Goal: Find specific page/section: Find specific page/section

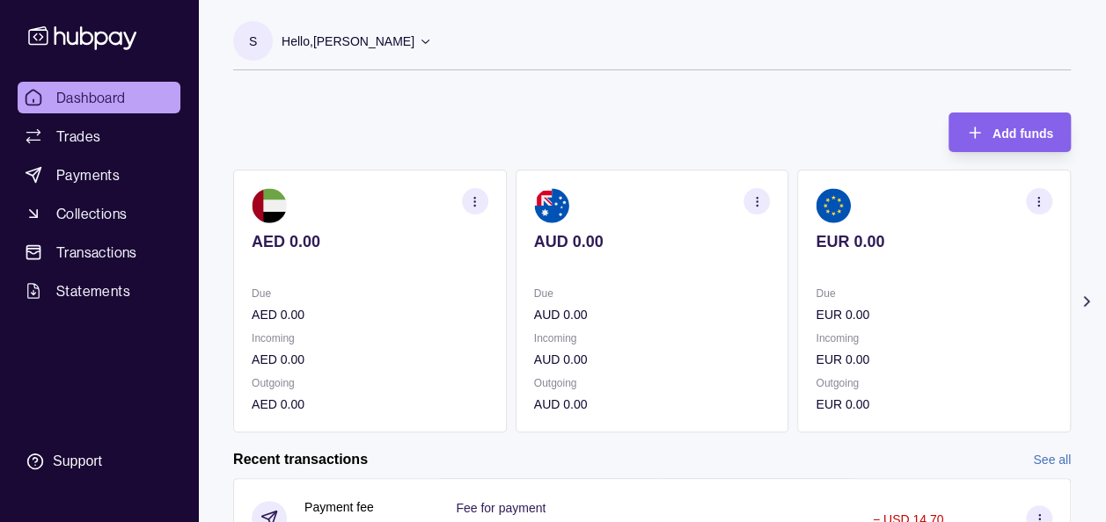
click at [1092, 299] on icon at bounding box center [1087, 302] width 18 height 18
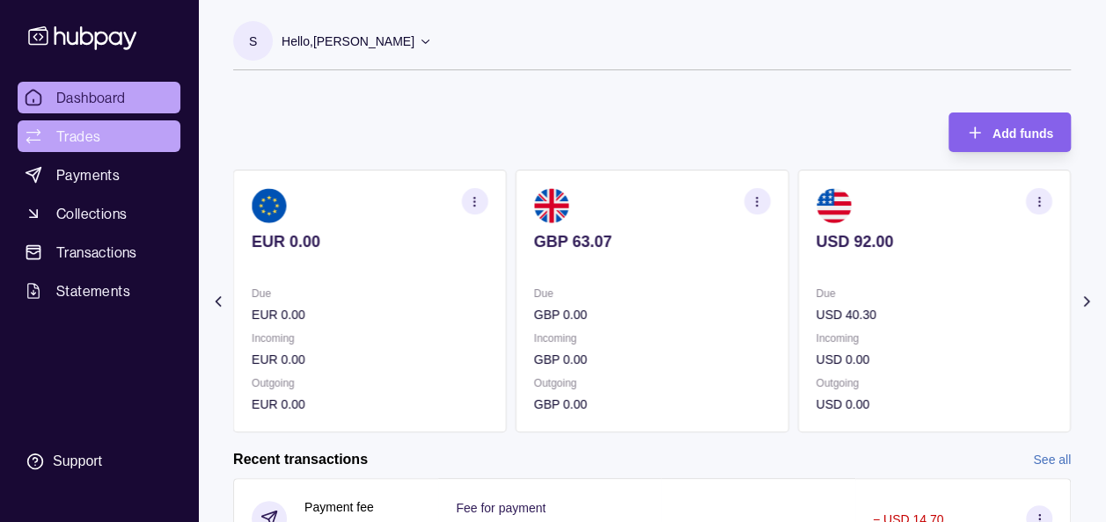
click at [79, 146] on span "Trades" at bounding box center [78, 136] width 44 height 21
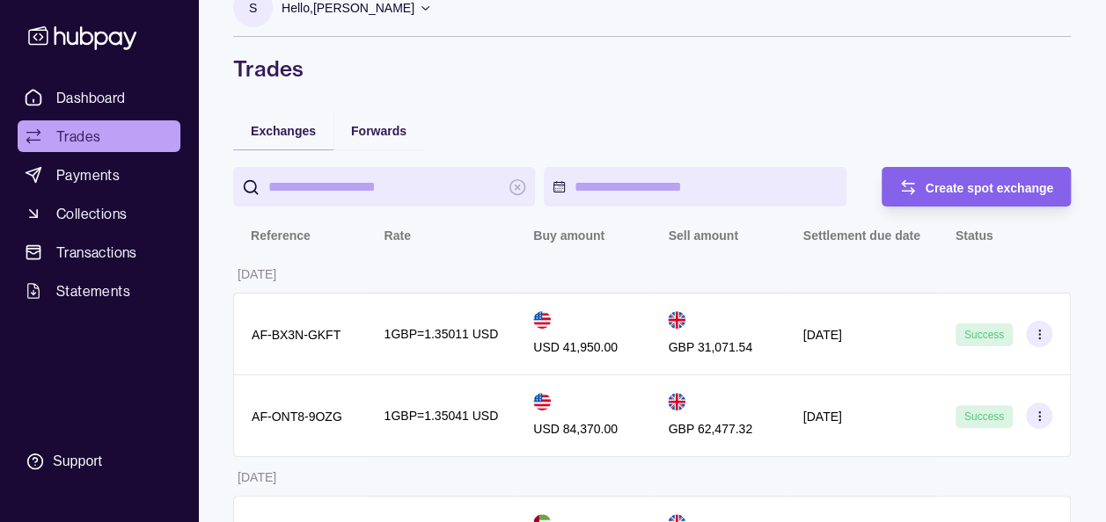
scroll to position [35, 0]
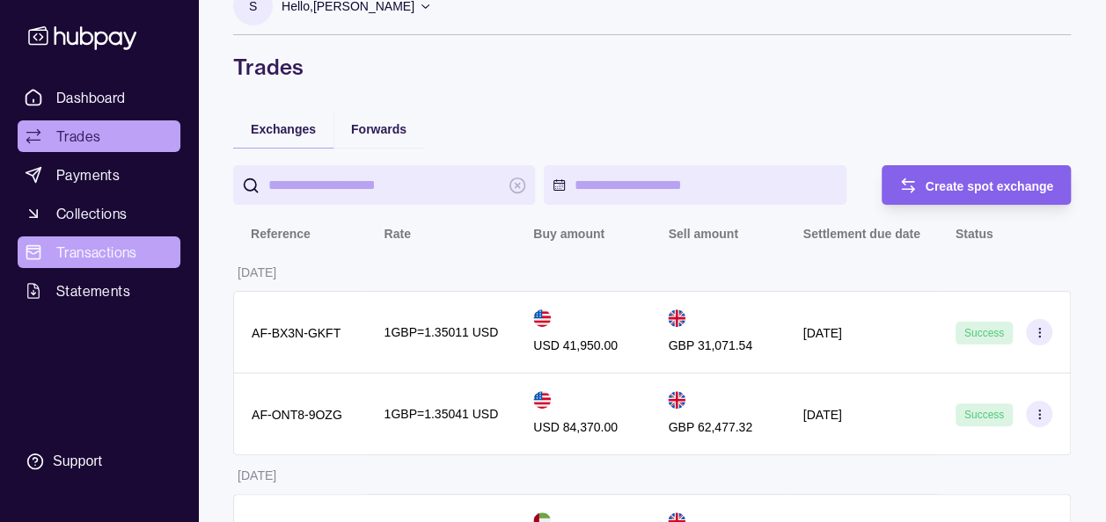
click at [107, 264] on link "Transactions" at bounding box center [99, 253] width 163 height 32
